Goal: Information Seeking & Learning: Learn about a topic

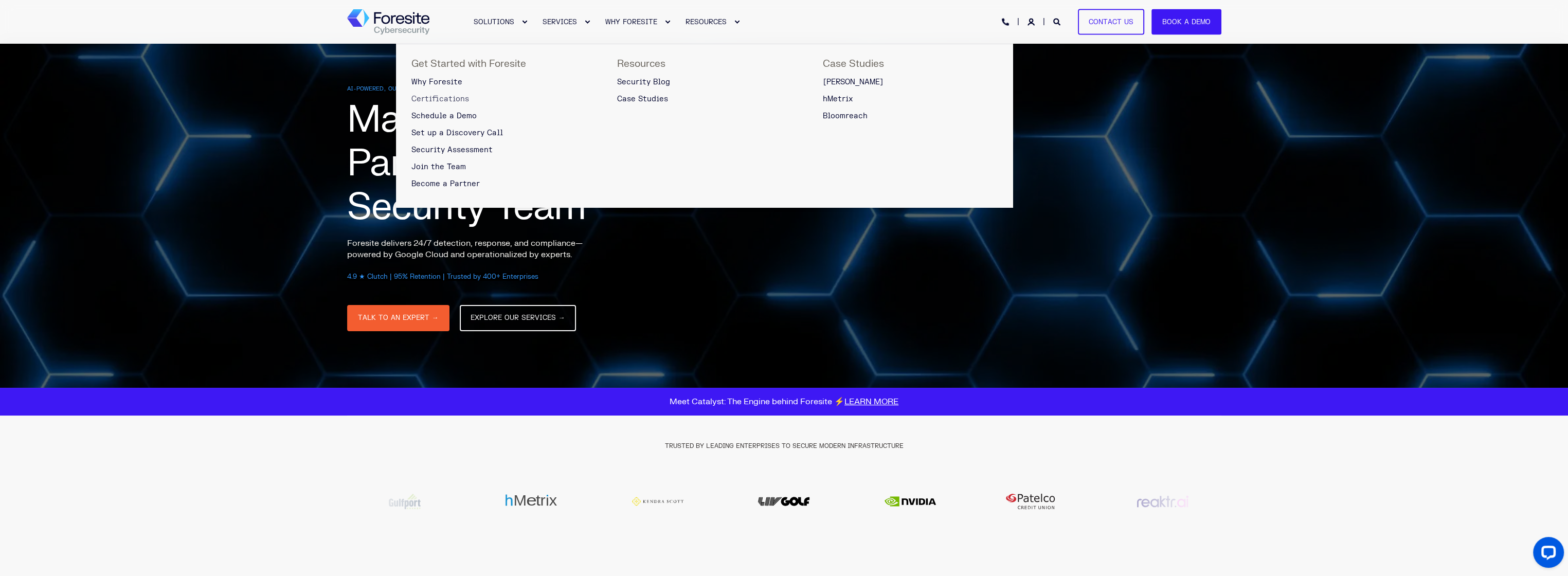
click at [457, 97] on span "Certifications" at bounding box center [440, 99] width 58 height 9
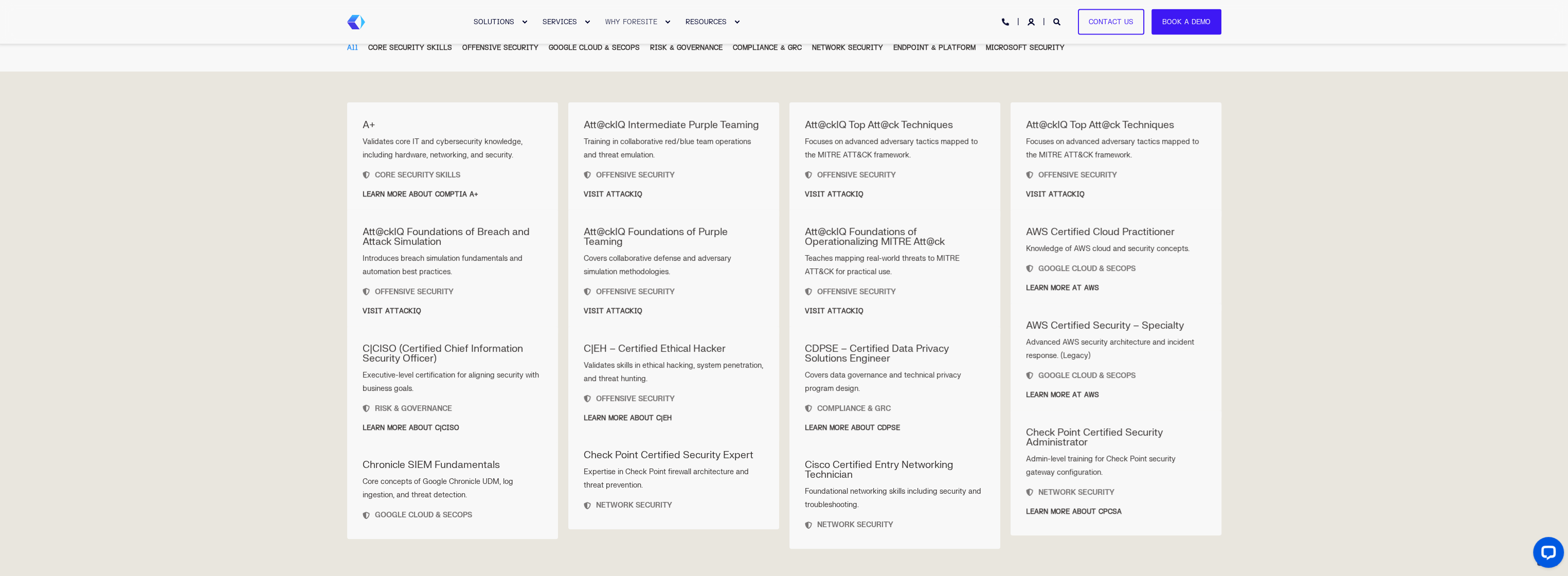
scroll to position [565, 0]
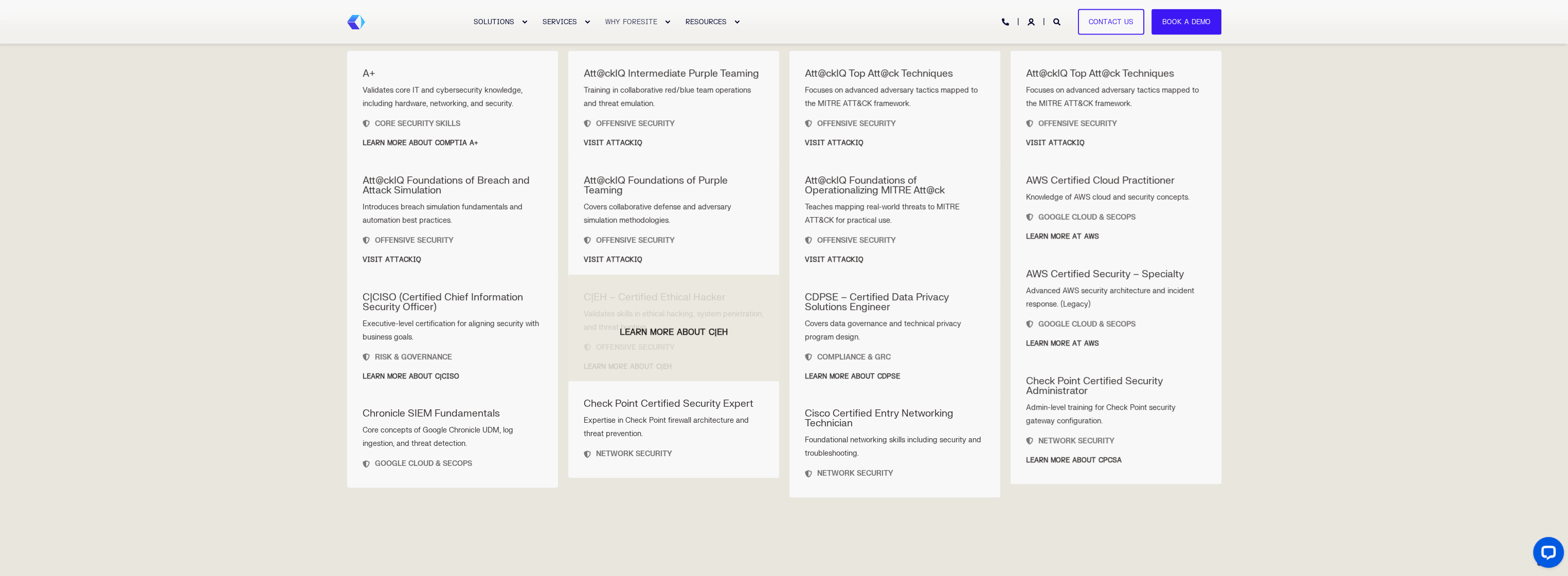
click at [672, 304] on div at bounding box center [673, 333] width 211 height 116
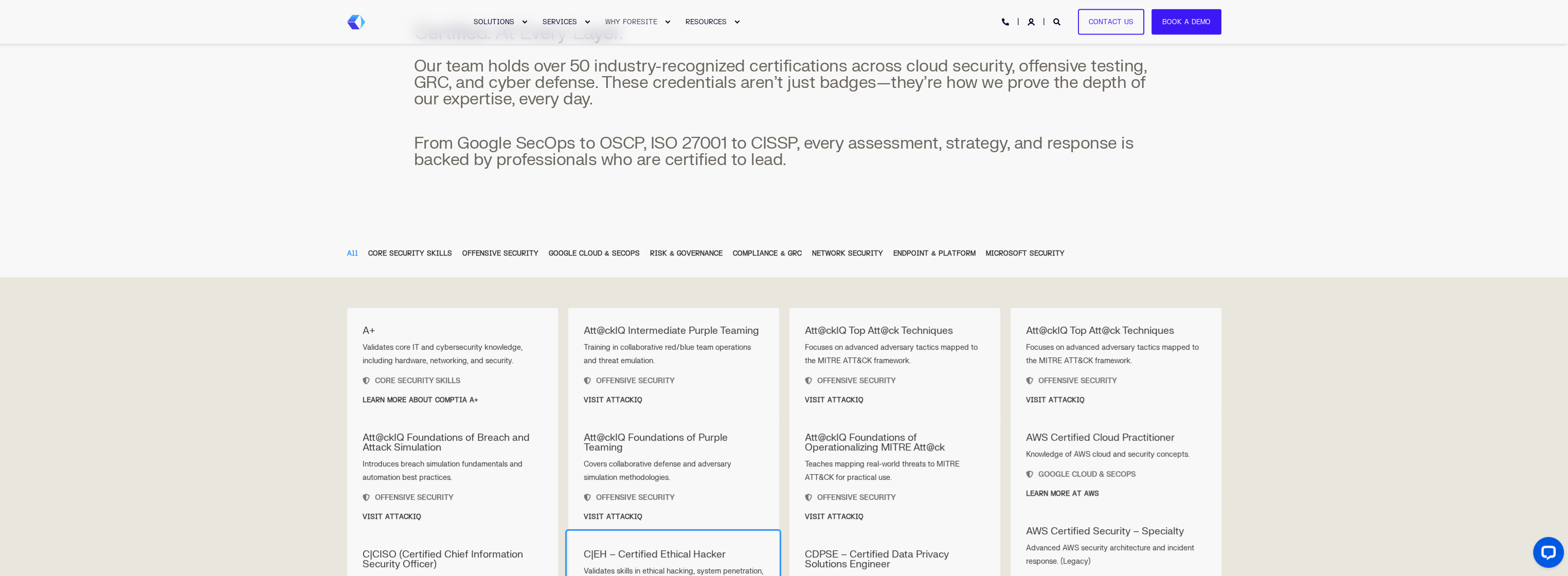
scroll to position [360, 0]
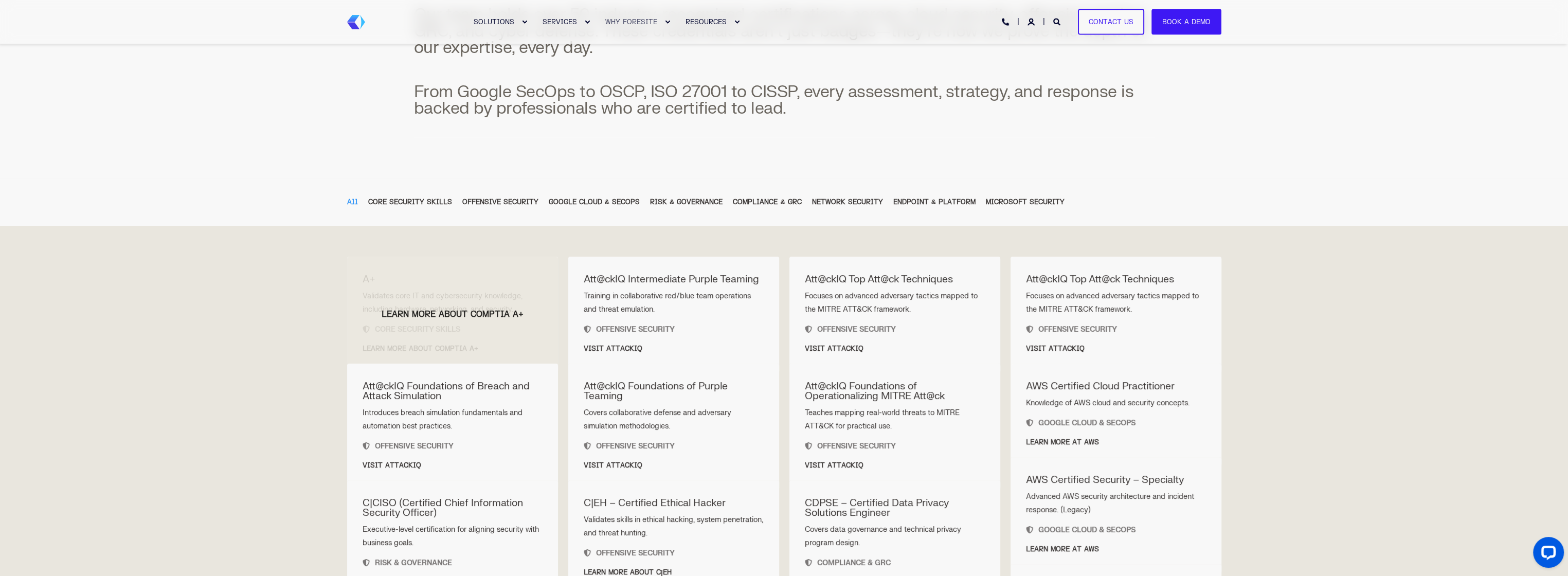
click at [462, 309] on span "Learn more about CompTIA A+" at bounding box center [452, 314] width 211 height 11
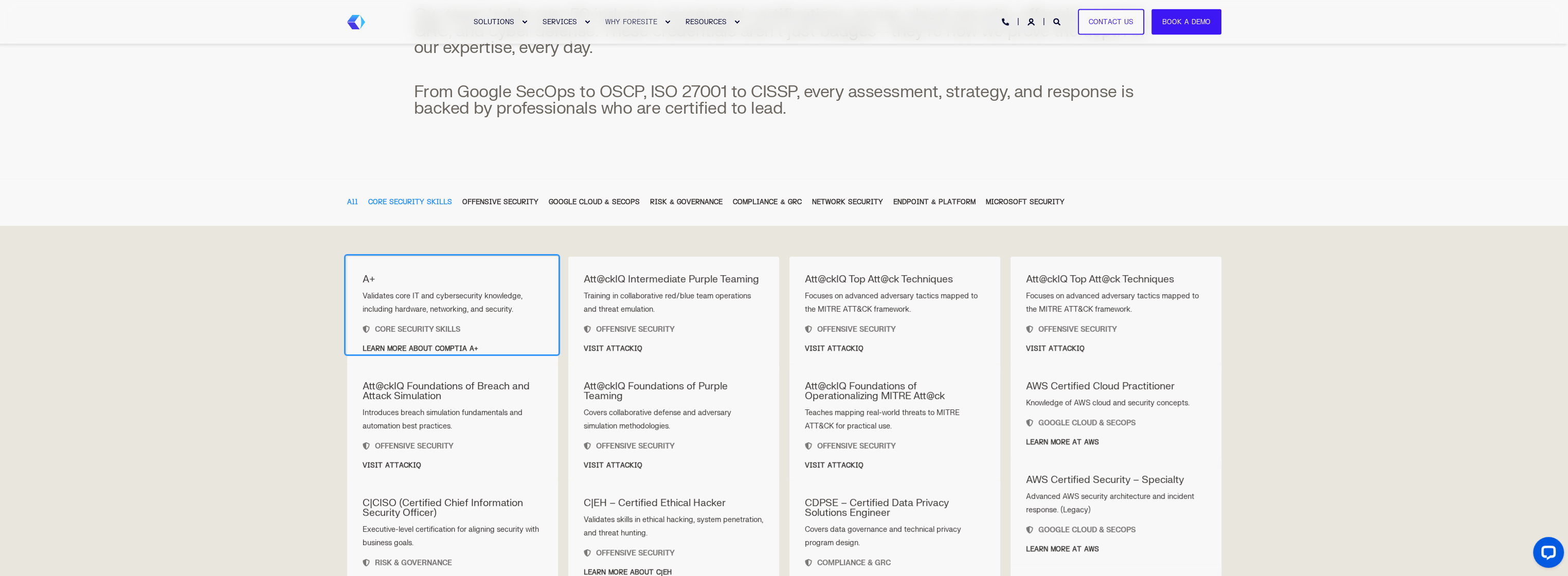
click at [397, 200] on div "CORE SECURITY SKILLS" at bounding box center [410, 202] width 84 height 11
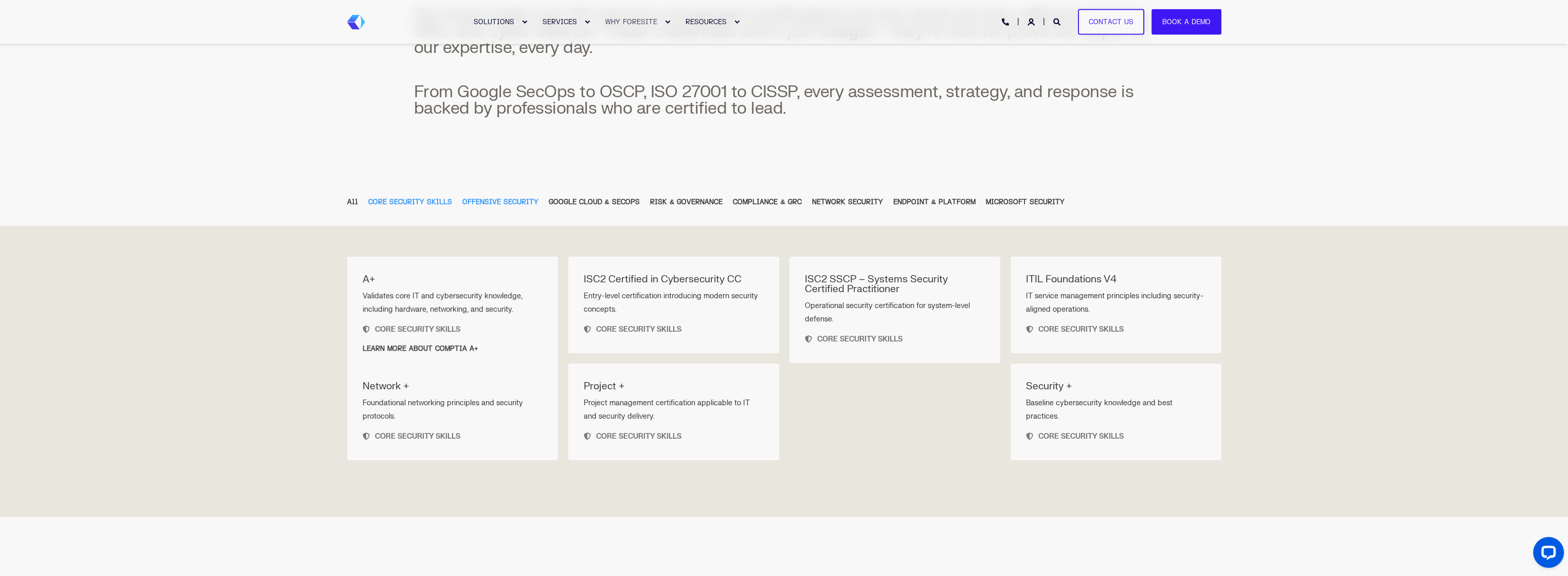
click at [522, 204] on div "OFFENSIVE SECURITY" at bounding box center [500, 202] width 76 height 11
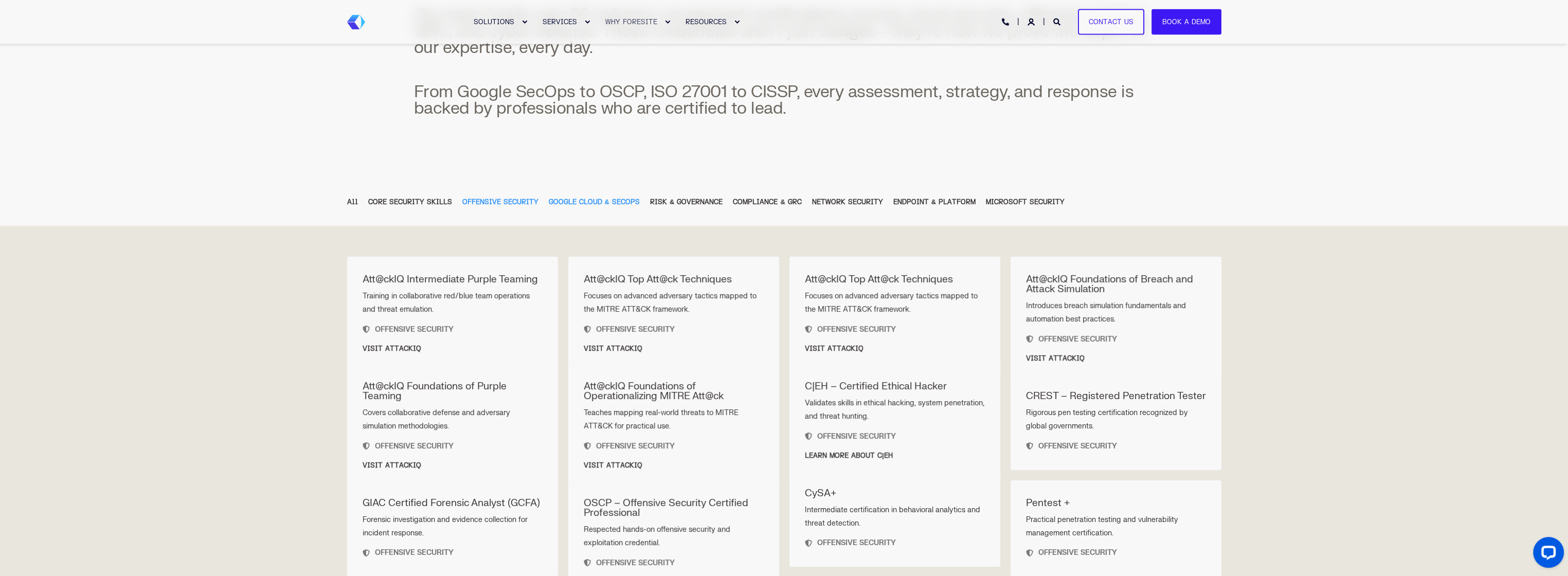
click at [579, 202] on div "GOOGLE CLOUD & SECOPS" at bounding box center [594, 202] width 91 height 11
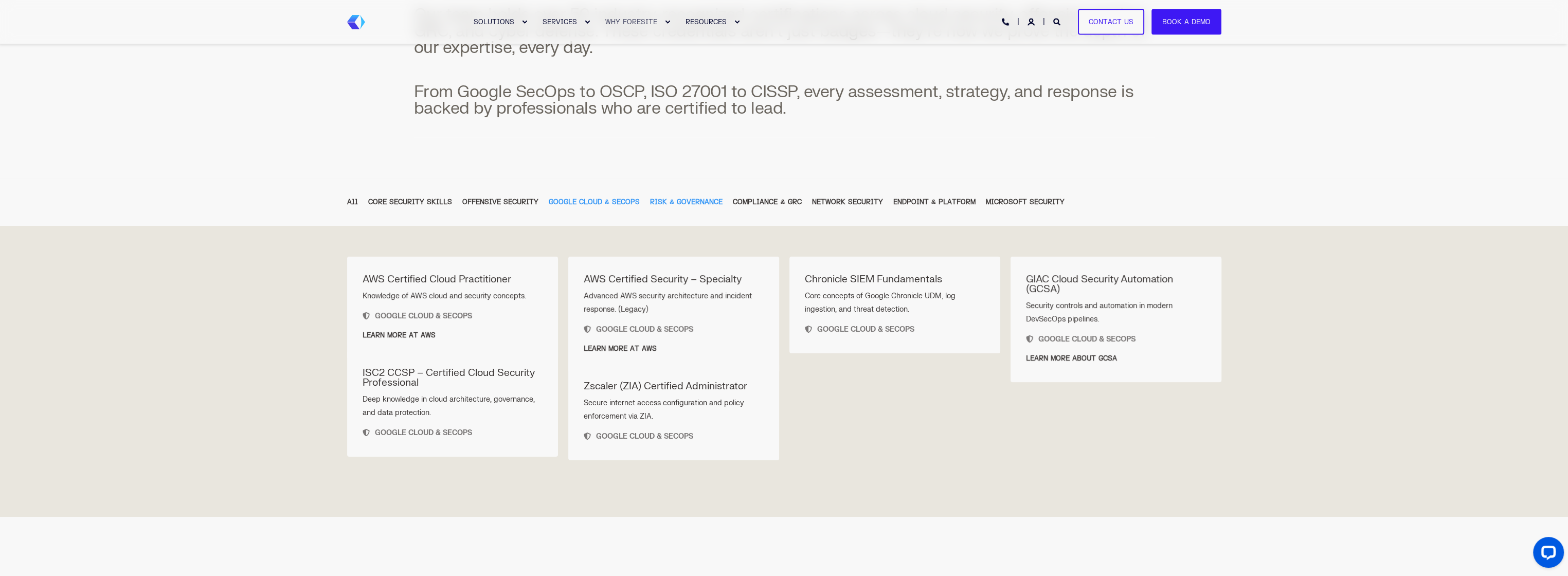
click at [679, 204] on div "RISK & GOVERNANCE" at bounding box center [686, 202] width 73 height 11
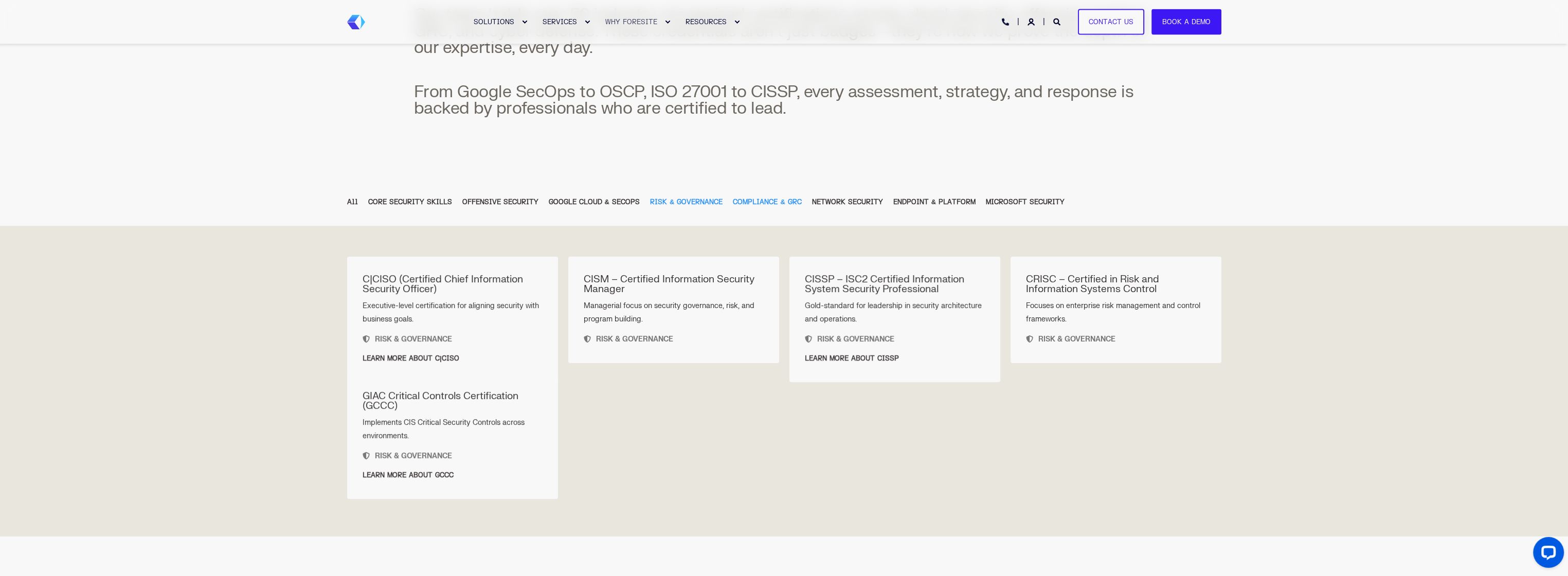
click at [740, 204] on div "COMPLIANCE & GRC" at bounding box center [767, 202] width 68 height 11
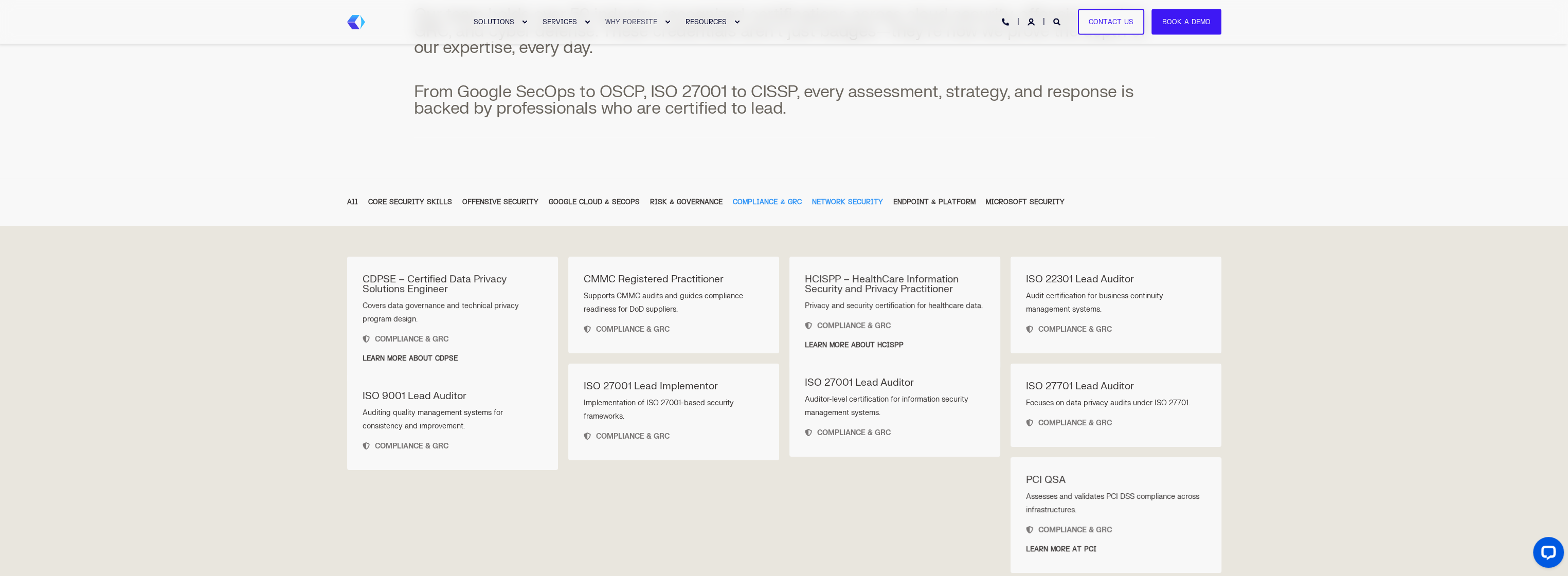
click at [826, 202] on div "NETWORK SECURITY" at bounding box center [847, 202] width 71 height 11
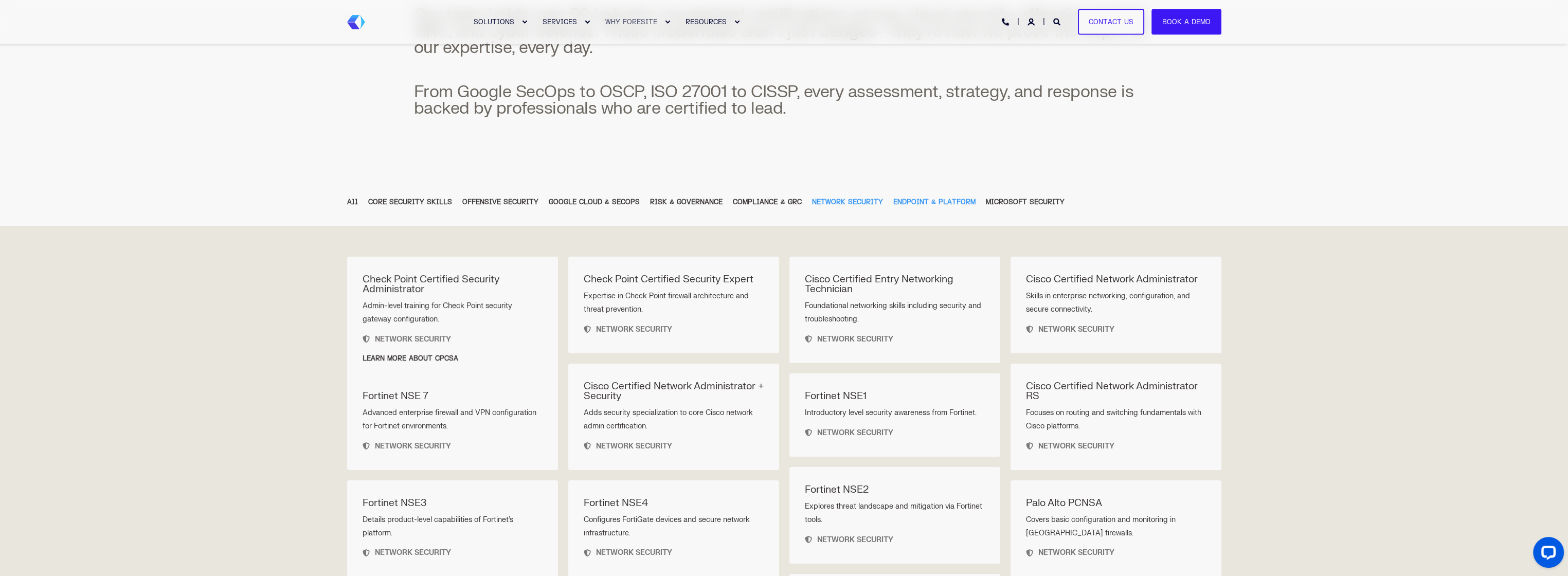
click at [914, 204] on div "ENDPOINT & PLATFORM" at bounding box center [935, 202] width 83 height 11
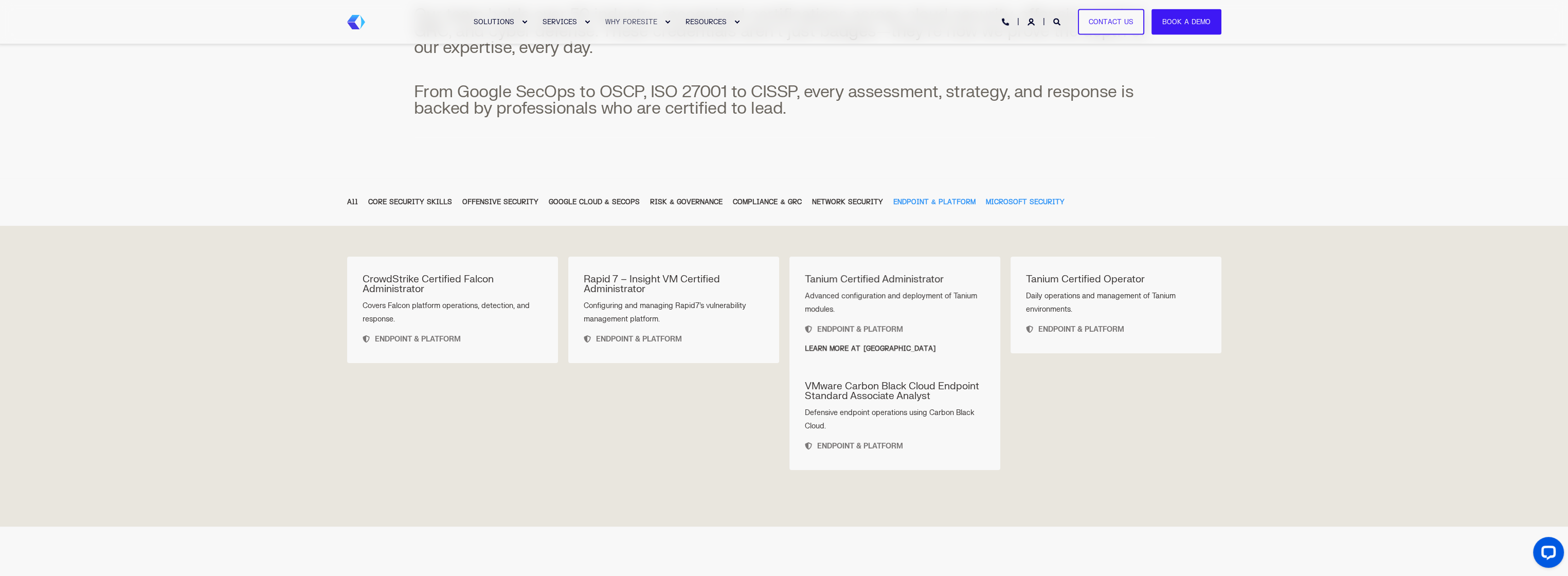
click at [997, 205] on div "MICROSOFT SECURITY" at bounding box center [1025, 202] width 79 height 11
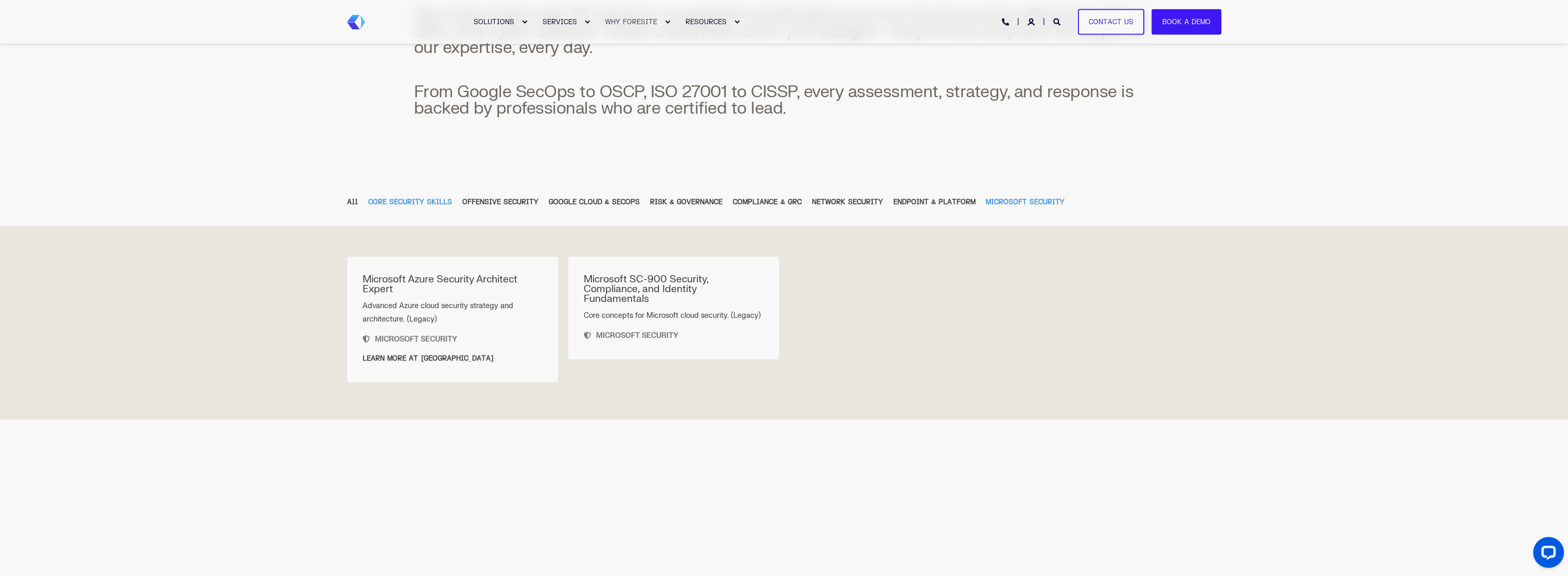
click at [379, 201] on div "CORE SECURITY SKILLS" at bounding box center [410, 202] width 84 height 11
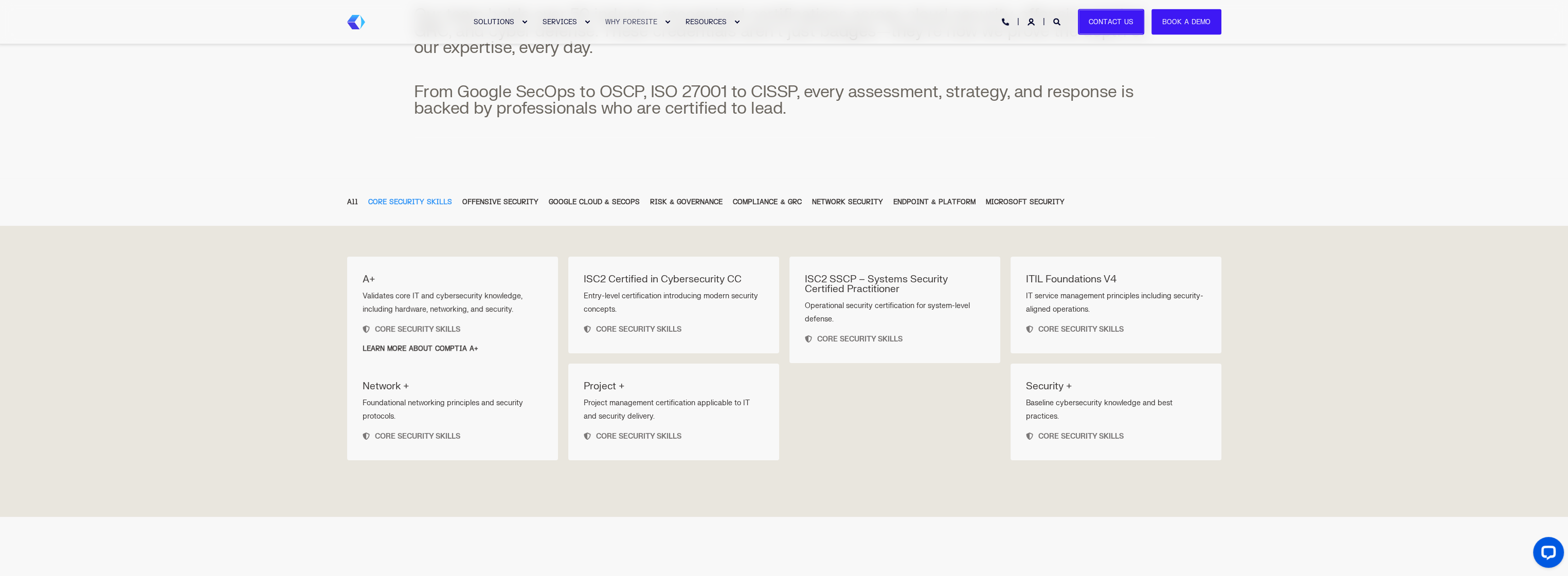
click at [1101, 19] on link "Contact Us" at bounding box center [1111, 22] width 66 height 26
